Goal: Task Accomplishment & Management: Manage account settings

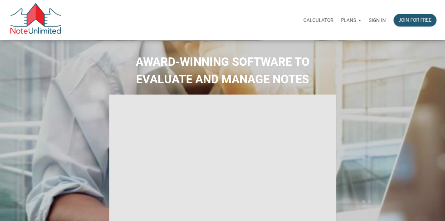
click at [376, 18] on p "Sign in" at bounding box center [376, 20] width 17 height 6
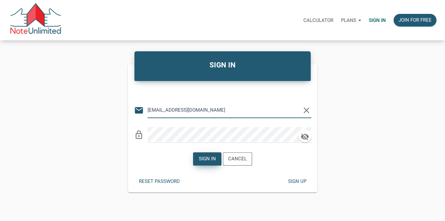
type input "[EMAIL_ADDRESS][DOMAIN_NAME]"
click at [207, 160] on div "Sign in" at bounding box center [207, 158] width 17 height 7
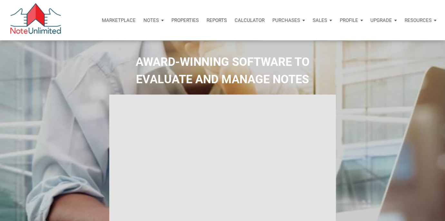
type input "Introduction to new features"
select select
click at [129, 21] on p "Marketplace" at bounding box center [119, 20] width 34 height 6
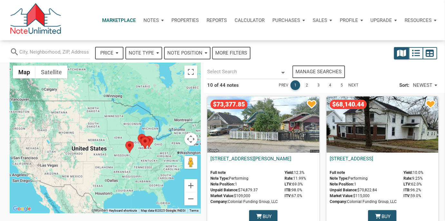
select select
click at [303, 20] on div "Purchases" at bounding box center [288, 20] width 40 height 19
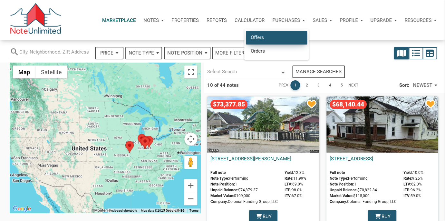
click at [270, 36] on link "Offers" at bounding box center [276, 37] width 61 height 13
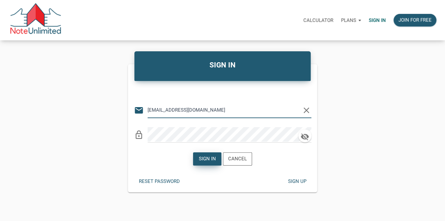
type input "[EMAIL_ADDRESS][DOMAIN_NAME]"
click at [208, 158] on div "Sign in" at bounding box center [207, 158] width 17 height 7
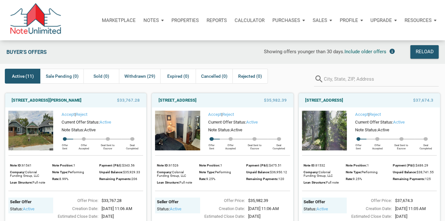
click at [113, 19] on p "Marketplace" at bounding box center [119, 20] width 34 height 6
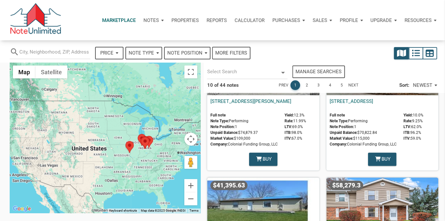
select select
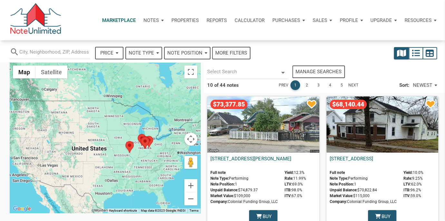
click at [307, 84] on link "2" at bounding box center [307, 85] width 10 height 10
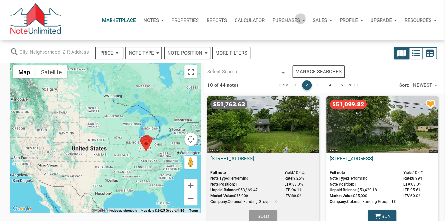
click at [299, 18] on div "Purchases" at bounding box center [288, 20] width 40 height 19
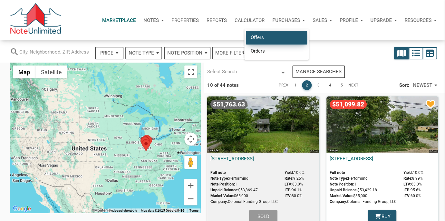
click at [253, 39] on link "Offers" at bounding box center [276, 37] width 61 height 13
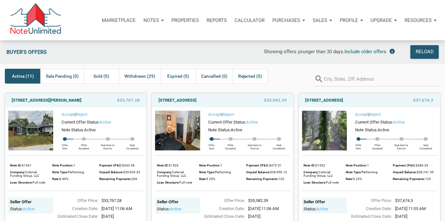
click at [178, 50] on div "Showing offers younger than 30 days. Include older offers" at bounding box center [266, 52] width 263 height 14
click at [120, 20] on p "Marketplace" at bounding box center [119, 20] width 34 height 6
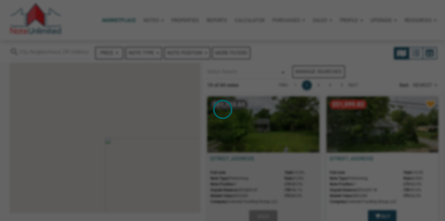
select select
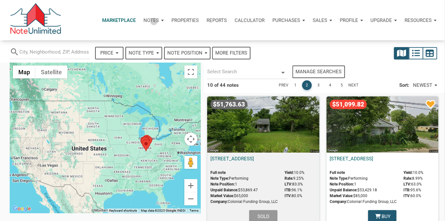
click at [152, 21] on p "Notes" at bounding box center [150, 20] width 15 height 6
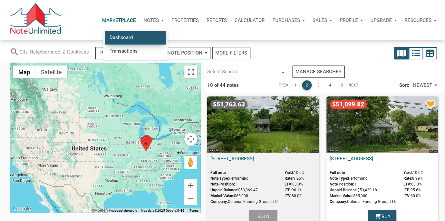
click at [138, 38] on link "Dashboard" at bounding box center [135, 37] width 61 height 13
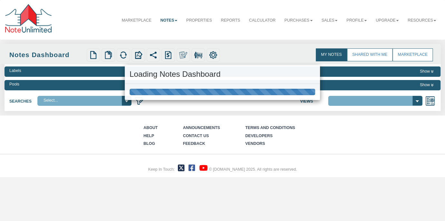
select select
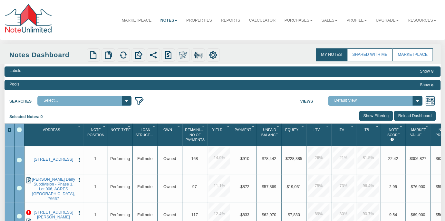
click at [10, 131] on div at bounding box center [9, 130] width 9 height 6
click option "NS Default (Colonial Funding Group) (Colonial Funding Group)" at bounding box center [0, 0] width 0 height 0
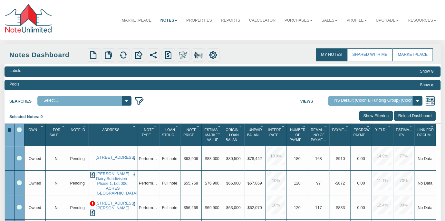
select select "3"
click option "Default View" at bounding box center [0, 0] width 0 height 0
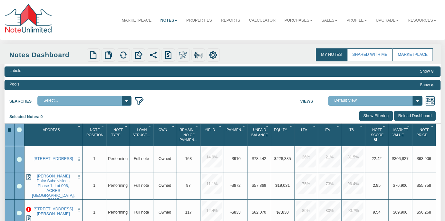
click at [162, 104] on div "Searches Select... My Portfolio Views Default View NS Default (Colonial Funding…" at bounding box center [223, 99] width 436 height 12
click at [19, 158] on div "Row 1, Row Selection Checkbox" at bounding box center [19, 159] width 5 height 5
